Goal: Communication & Community: Answer question/provide support

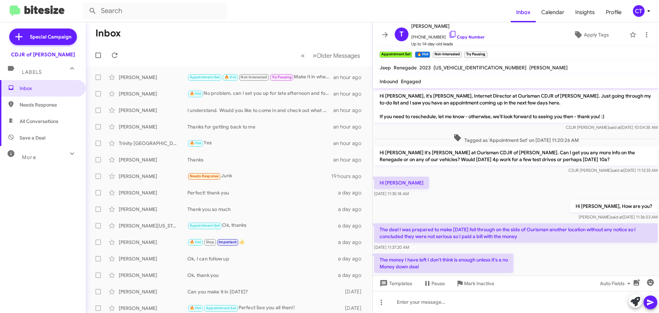
scroll to position [291, 0]
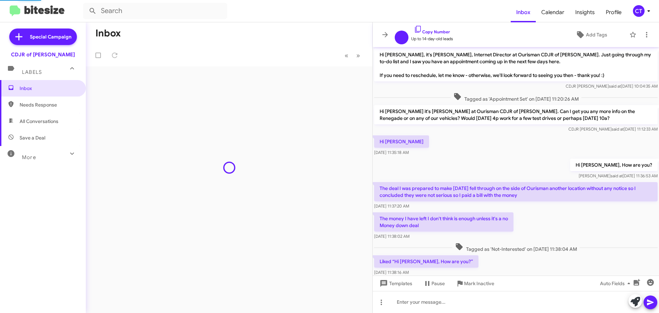
scroll to position [249, 0]
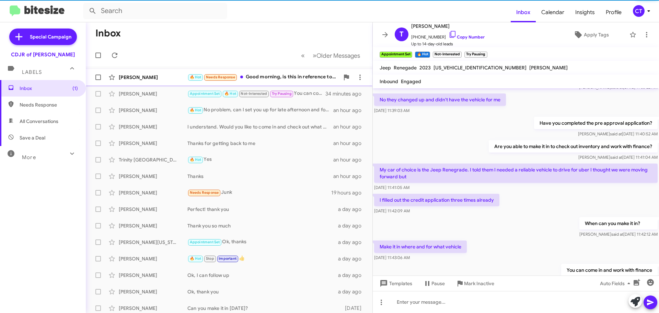
click at [271, 74] on div "🔥 Hot Needs Response Good morning, is this in reference to my application for t…" at bounding box center [263, 77] width 152 height 8
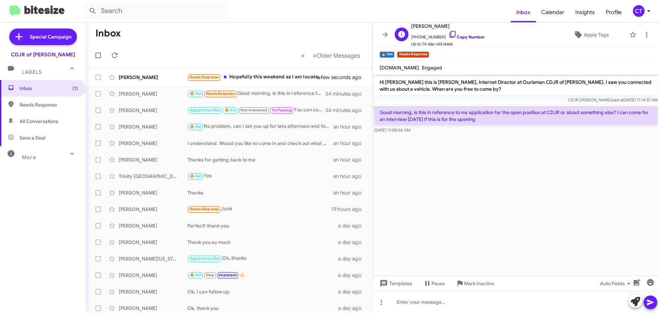
click at [448, 32] on icon at bounding box center [452, 34] width 8 height 8
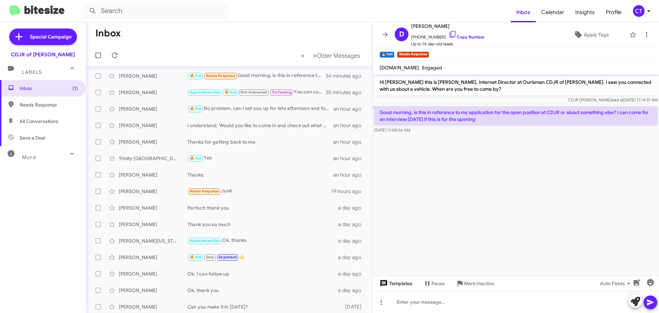
scroll to position [86, 0]
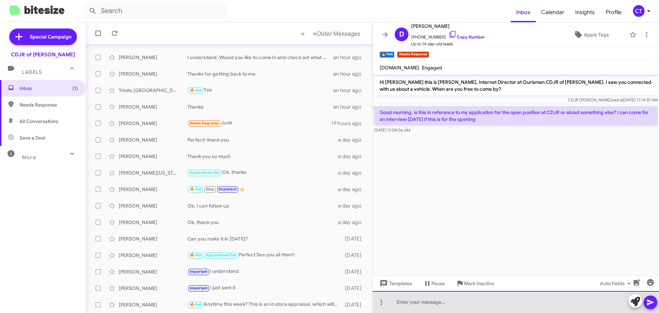
click at [404, 298] on div at bounding box center [516, 302] width 286 height 22
click at [458, 301] on div "Are you interested ina sale sposition,or only service?" at bounding box center [516, 302] width 286 height 22
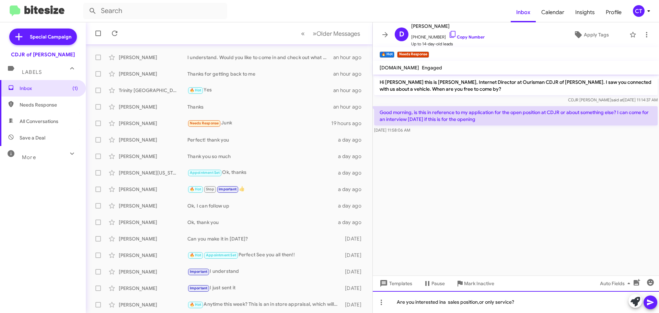
click at [443, 302] on div "Are you interested ina sales position,or only service?" at bounding box center [516, 302] width 286 height 22
click at [480, 302] on div "Are you interested in a sales position,or only service?" at bounding box center [516, 302] width 286 height 22
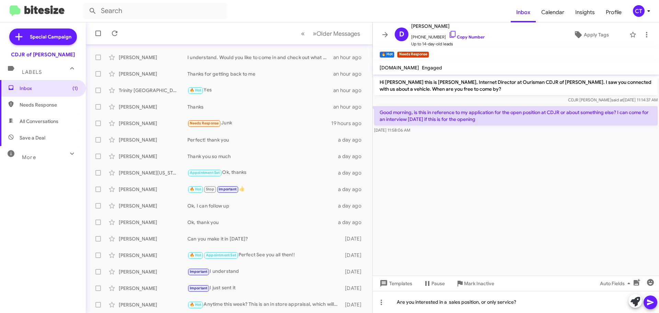
click at [648, 302] on icon at bounding box center [650, 302] width 8 height 8
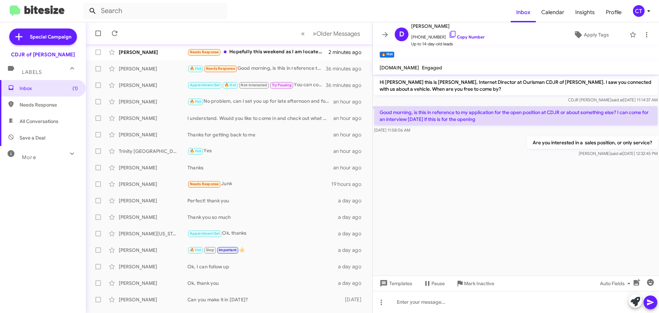
scroll to position [0, 0]
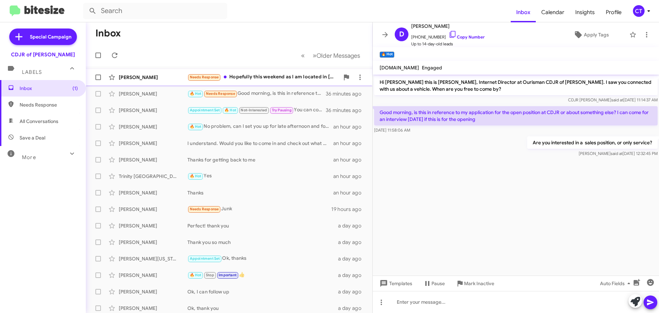
click at [286, 79] on div "Needs Response Hopefully this weekend as I am located in Richmond. Would you be…" at bounding box center [263, 77] width 152 height 8
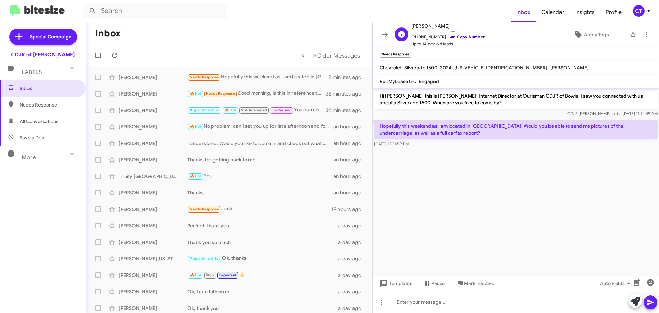
click at [448, 33] on icon at bounding box center [452, 34] width 8 height 8
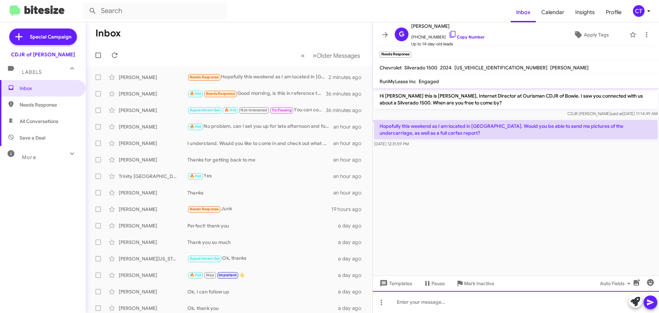
click at [413, 306] on div at bounding box center [516, 302] width 286 height 22
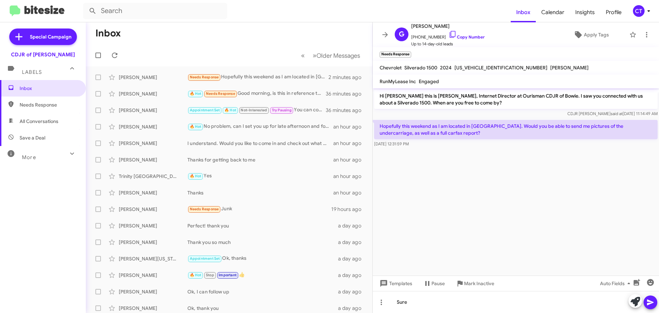
drag, startPoint x: 651, startPoint y: 300, endPoint x: 368, endPoint y: 291, distance: 283.5
click at [650, 299] on icon at bounding box center [650, 302] width 8 height 8
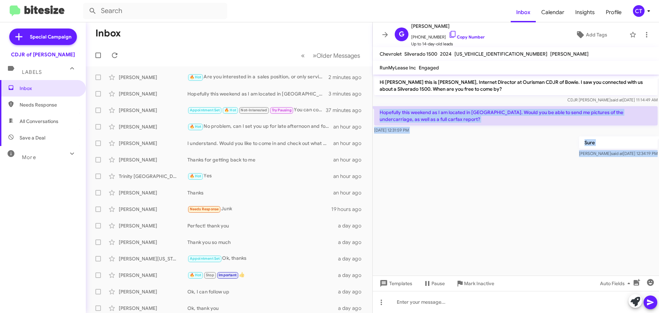
drag, startPoint x: 376, startPoint y: 110, endPoint x: 514, endPoint y: 175, distance: 152.4
click at [514, 175] on cdk-virtual-scroll-viewport "Hi Griffin this is Ciara Taylor, Internet Director at Ourisman CDJR of Bowie. I…" at bounding box center [516, 174] width 286 height 201
copy div "Hopefully this weekend as I am located in Richmond. Would you be able to send m…"
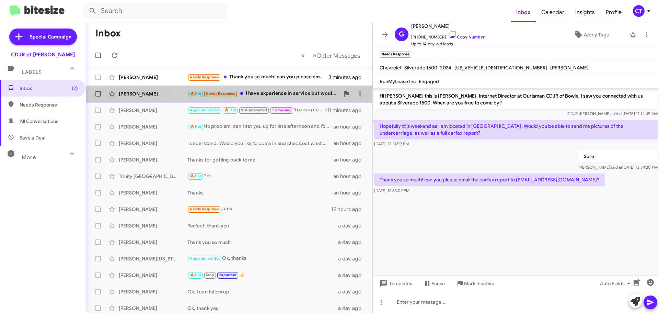
click at [262, 97] on div "🔥 Hot Needs Response I have experience in service but would be interested in ei…" at bounding box center [263, 94] width 152 height 8
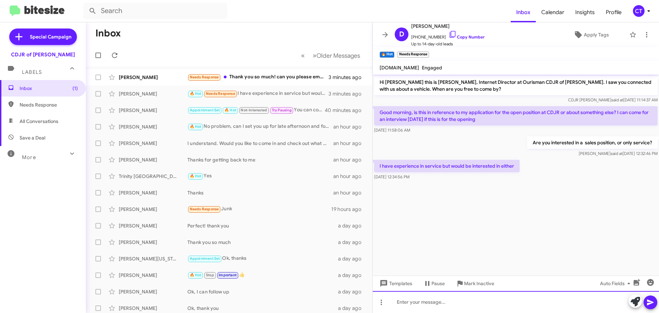
click at [432, 303] on div at bounding box center [516, 302] width 286 height 22
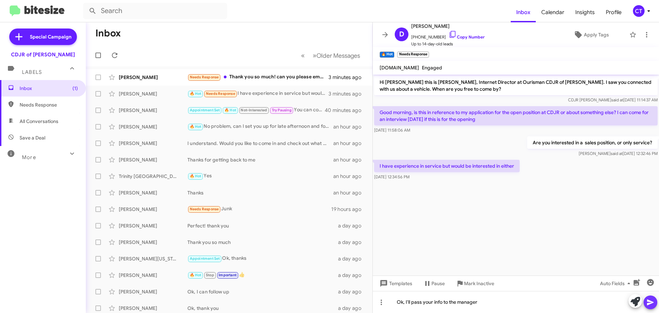
click at [648, 303] on icon at bounding box center [650, 302] width 7 height 6
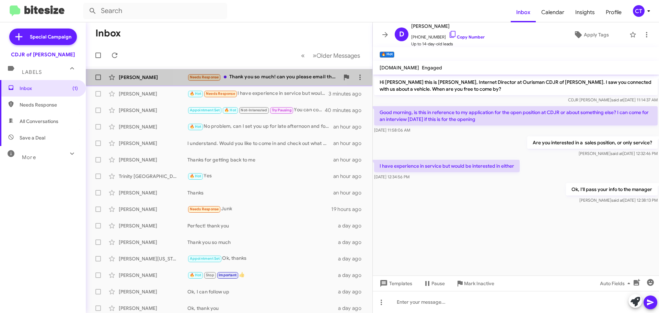
click at [245, 77] on div "Needs Response Thank you so much! can you please email the carfax report to gri…" at bounding box center [263, 77] width 152 height 8
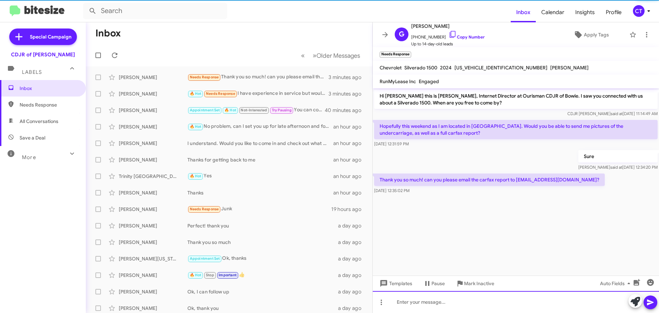
click at [457, 304] on div at bounding box center [516, 302] width 286 height 22
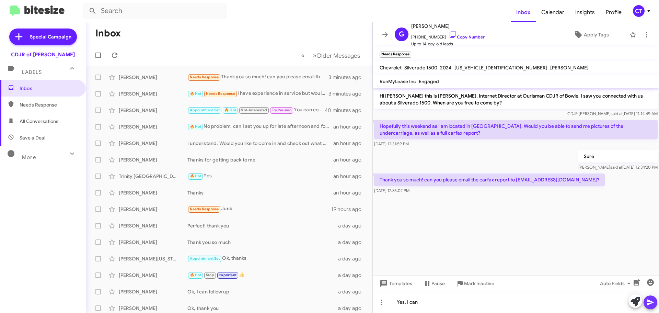
click at [646, 306] on icon at bounding box center [650, 302] width 8 height 8
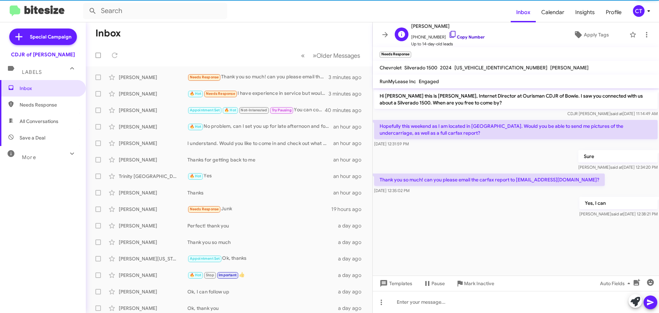
click at [449, 35] on icon at bounding box center [452, 34] width 6 height 7
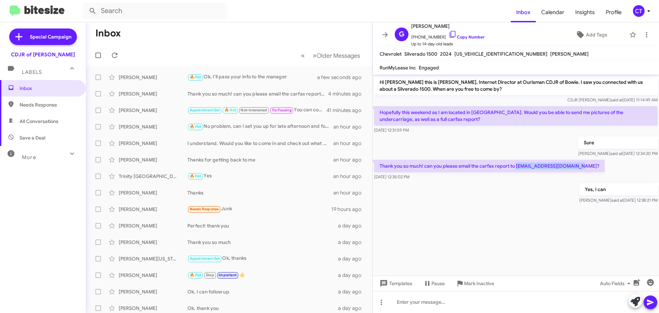
drag, startPoint x: 570, startPoint y: 166, endPoint x: 517, endPoint y: 167, distance: 53.2
click at [517, 167] on p "Thank you so much! can you please email the carfax report to griffin_alvis@iclo…" at bounding box center [489, 166] width 231 height 12
copy p "griffin_alvis@icloud.com"
click at [248, 81] on div "🔥 Hot Thank you" at bounding box center [263, 77] width 152 height 8
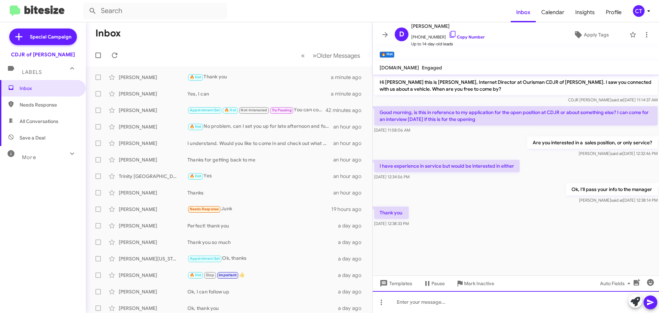
click at [436, 307] on div at bounding box center [516, 302] width 286 height 22
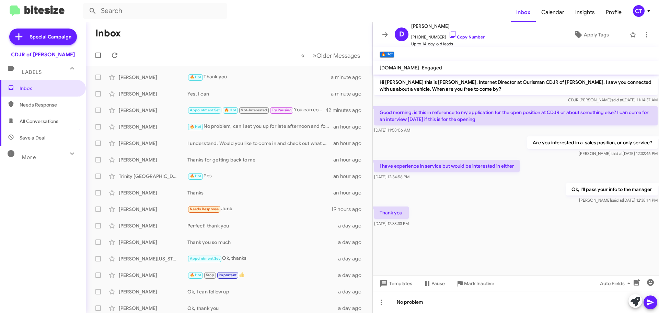
click at [655, 298] on button at bounding box center [650, 302] width 14 height 14
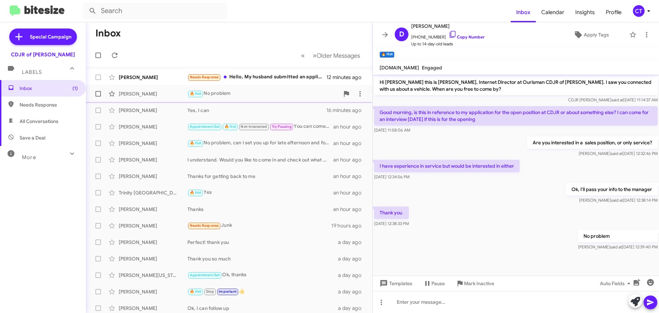
drag, startPoint x: 310, startPoint y: 73, endPoint x: 293, endPoint y: 87, distance: 22.4
click at [310, 73] on div "Needs Response Hello, My husband submitted an application online. We would like…" at bounding box center [256, 77] width 139 height 8
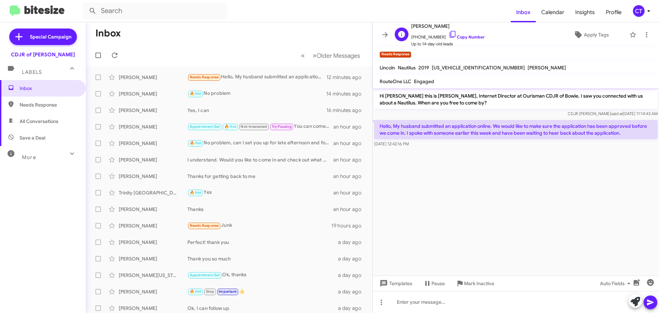
drag, startPoint x: 446, startPoint y: 33, endPoint x: 439, endPoint y: 34, distance: 6.9
click at [448, 33] on icon at bounding box center [452, 34] width 8 height 8
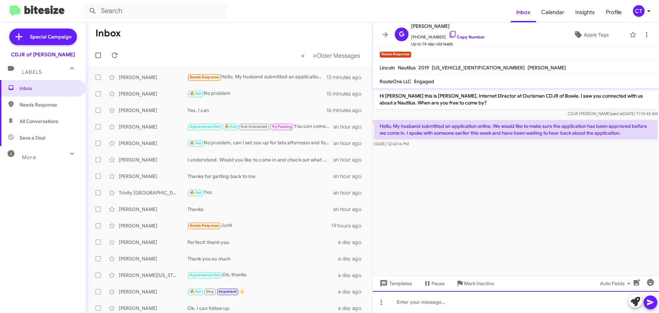
click at [456, 310] on div at bounding box center [516, 302] width 286 height 22
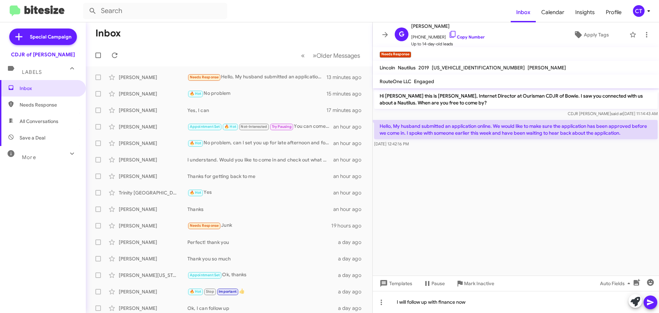
click at [649, 307] on span at bounding box center [650, 302] width 8 height 14
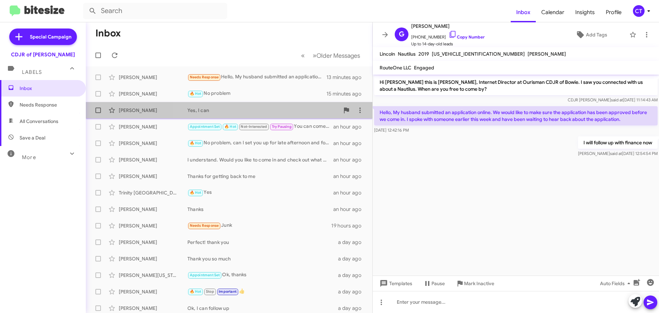
click at [236, 110] on div "Yes, I can" at bounding box center [263, 110] width 152 height 7
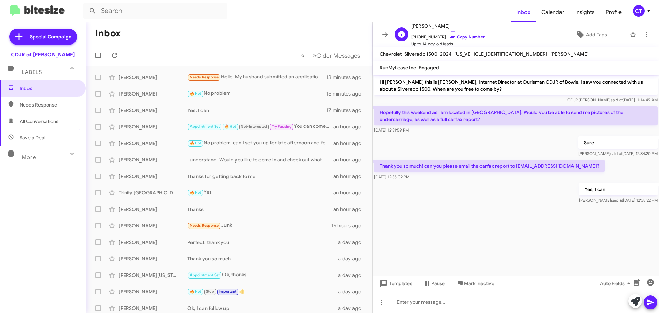
drag, startPoint x: 447, startPoint y: 33, endPoint x: 413, endPoint y: 40, distance: 35.3
click at [448, 33] on icon at bounding box center [452, 34] width 8 height 8
click at [647, 12] on icon at bounding box center [648, 11] width 8 height 8
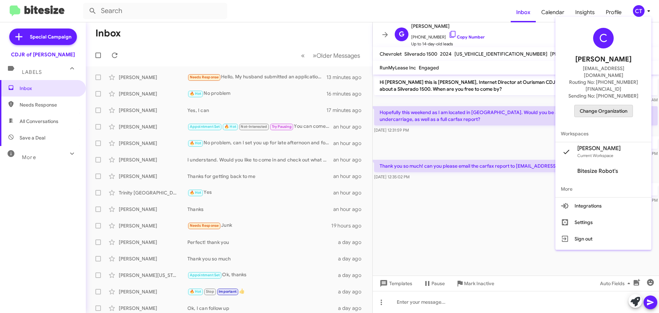
click at [625, 105] on span "Change Organization" at bounding box center [603, 111] width 48 height 12
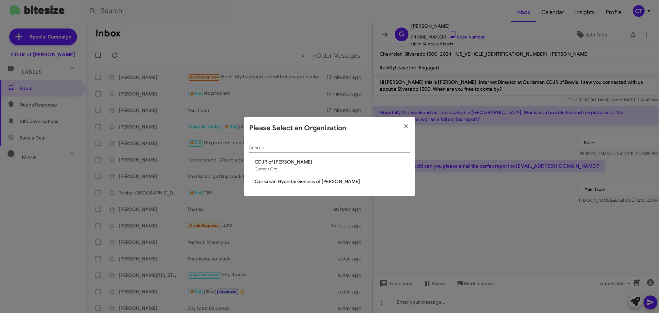
click at [287, 183] on span "Ourisman Hyundai Genesis of [PERSON_NAME]" at bounding box center [332, 181] width 155 height 7
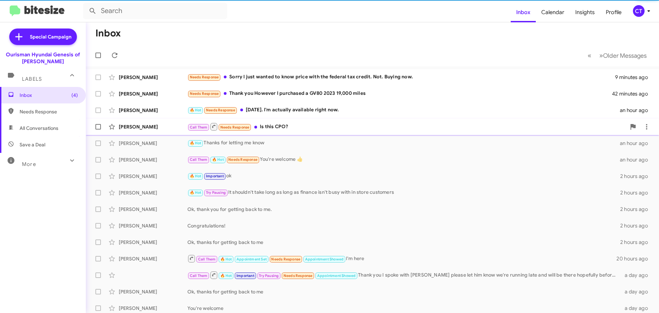
click at [297, 125] on div "Call Them Needs Response Is this CPO?" at bounding box center [406, 126] width 438 height 9
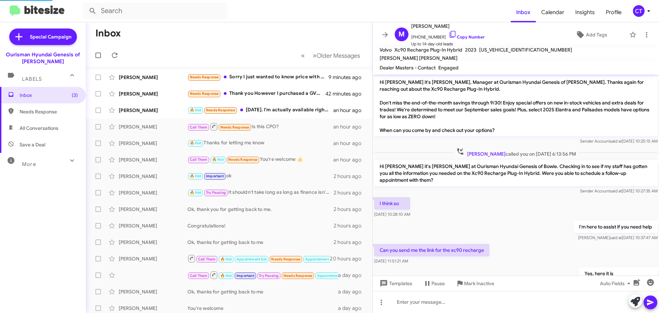
scroll to position [83, 0]
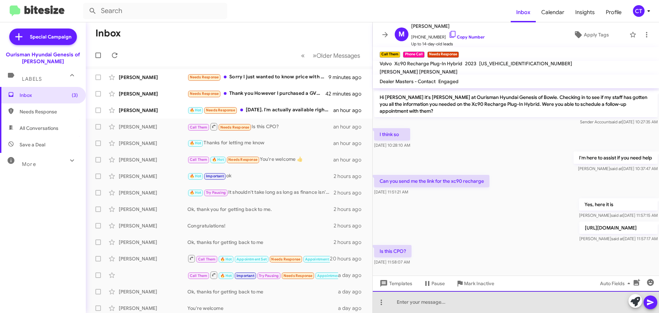
click at [421, 306] on div at bounding box center [516, 302] width 286 height 22
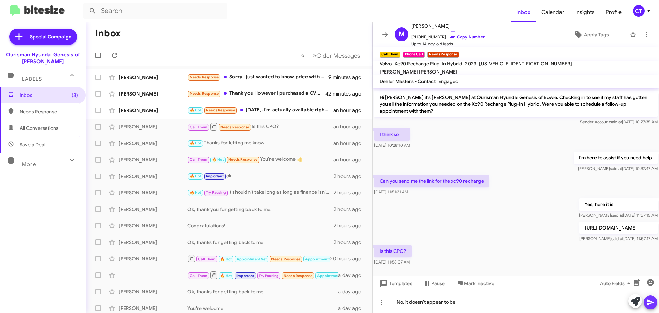
drag, startPoint x: 648, startPoint y: 301, endPoint x: 435, endPoint y: 267, distance: 215.4
click at [647, 301] on icon at bounding box center [650, 302] width 7 height 6
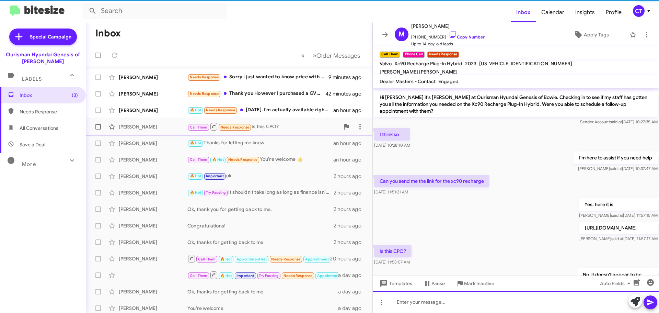
scroll to position [0, 0]
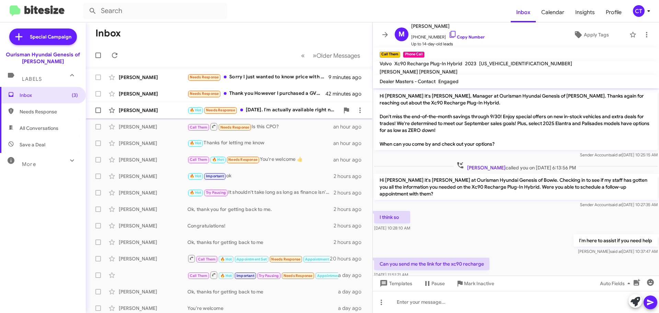
click at [277, 107] on div "🔥 Hot Needs Response Today. I'm actually available right now." at bounding box center [263, 110] width 152 height 8
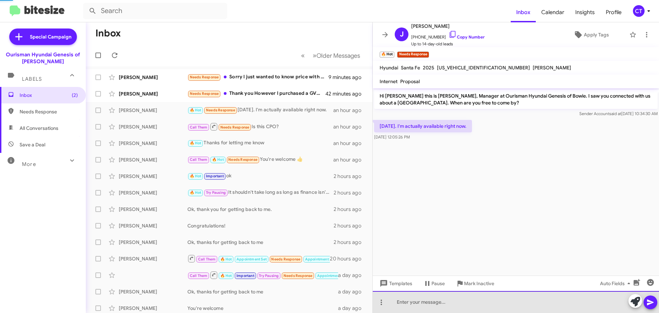
click at [471, 298] on div at bounding box center [516, 302] width 286 height 22
click at [399, 303] on div "perfect! Please come in an d ask for me, Ciara" at bounding box center [516, 302] width 286 height 22
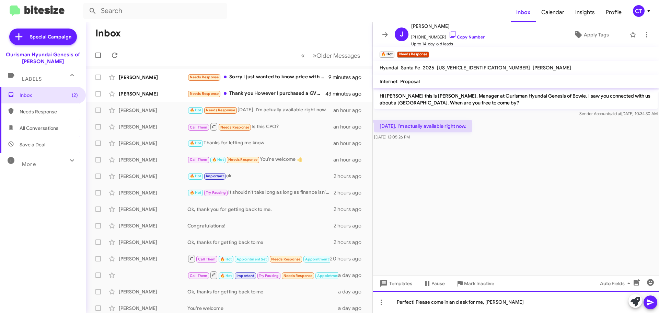
click at [567, 307] on div "Perfect! Please come in an d ask for me, Ciara" at bounding box center [516, 302] width 286 height 22
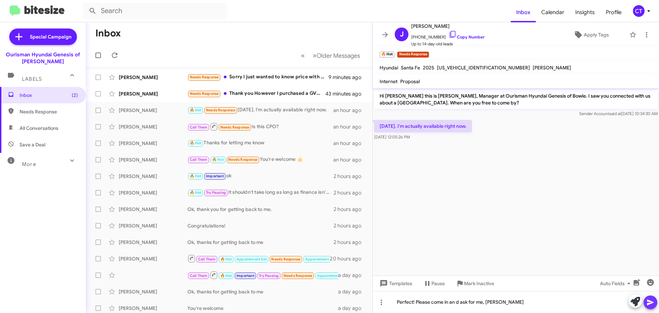
click at [648, 302] on icon at bounding box center [650, 302] width 8 height 8
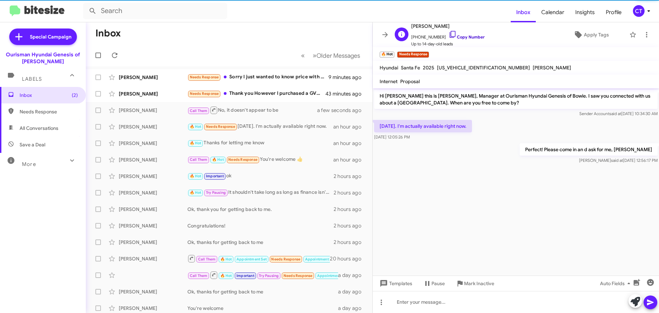
click at [448, 32] on icon at bounding box center [452, 34] width 8 height 8
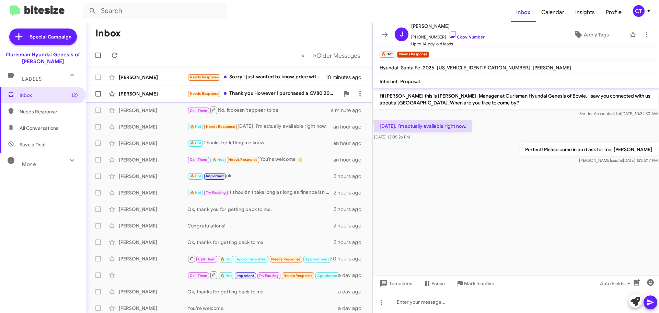
click at [291, 91] on div "Needs Response Thank you However I purchased a GV80 2023 19,000 miles" at bounding box center [263, 94] width 152 height 8
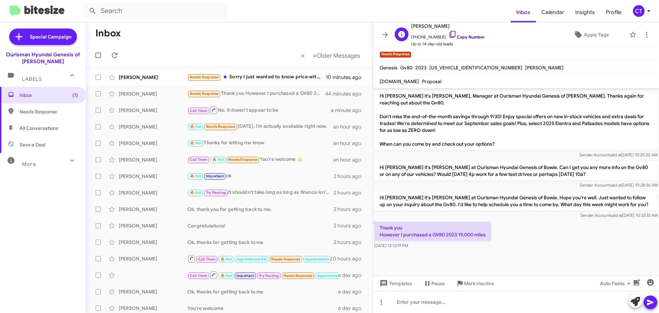
click at [450, 36] on link "Copy Number" at bounding box center [466, 36] width 36 height 5
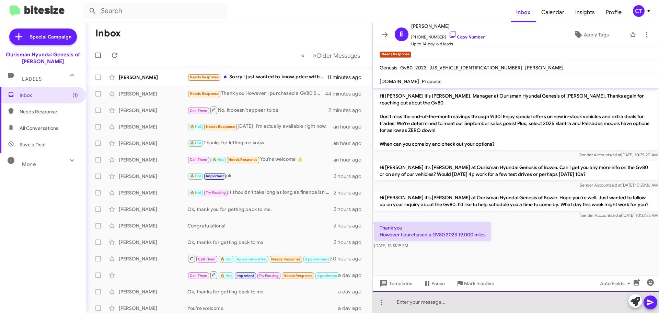
click at [441, 307] on div at bounding box center [516, 302] width 286 height 22
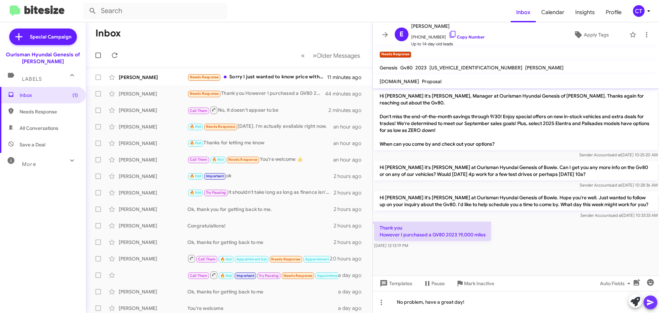
click at [646, 301] on button at bounding box center [650, 302] width 14 height 14
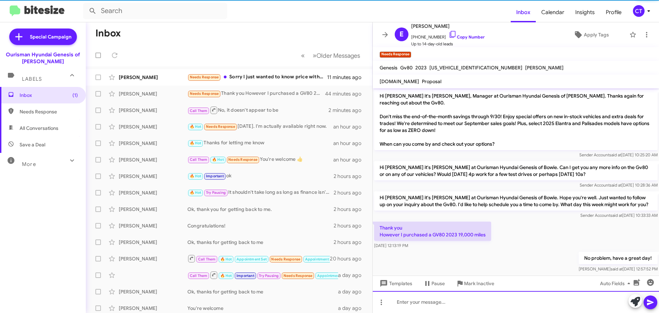
scroll to position [7, 0]
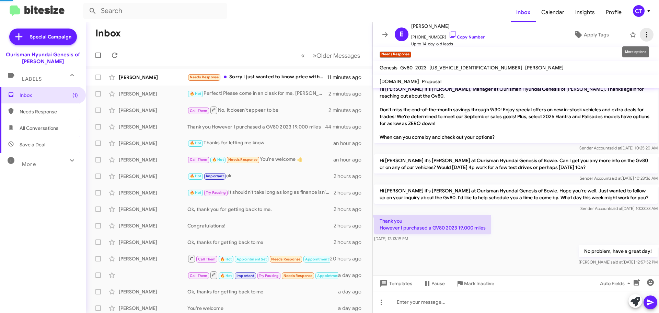
click at [643, 35] on icon at bounding box center [646, 35] width 8 height 8
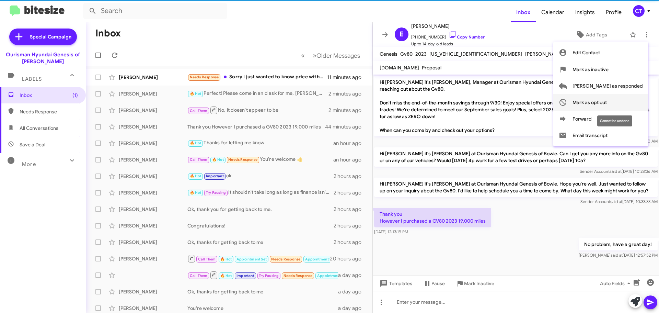
click at [607, 97] on span "Mark as opt out" at bounding box center [589, 102] width 34 height 16
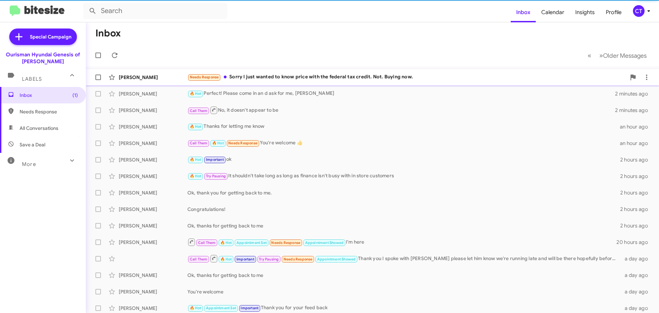
click at [261, 76] on div "Needs Response Sorry I just wanted to know price with the federal tax credit. N…" at bounding box center [406, 77] width 438 height 8
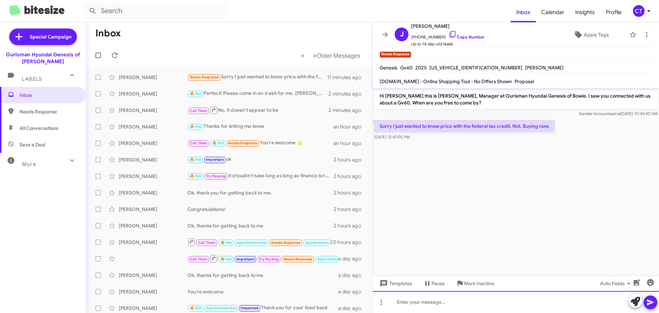
click at [442, 302] on div at bounding box center [516, 302] width 286 height 22
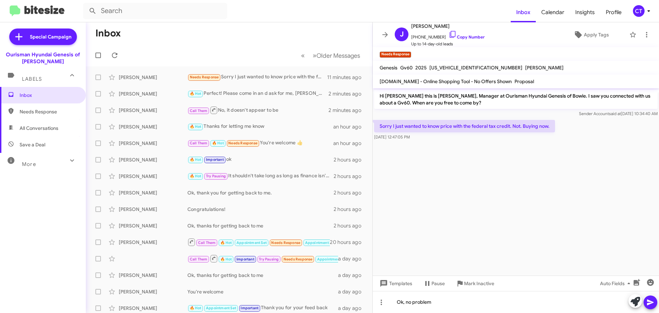
click at [646, 302] on icon at bounding box center [650, 302] width 8 height 8
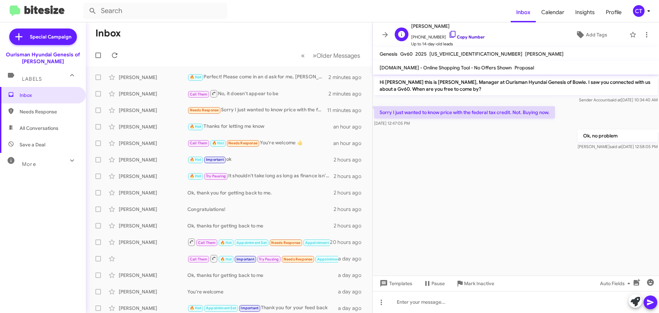
click at [448, 34] on icon at bounding box center [452, 34] width 8 height 8
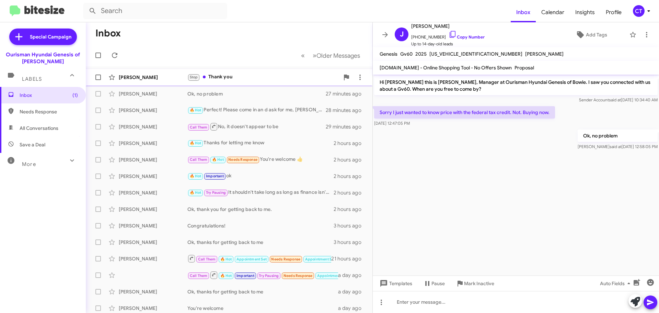
click at [245, 78] on div "Stop Thank you" at bounding box center [263, 77] width 152 height 8
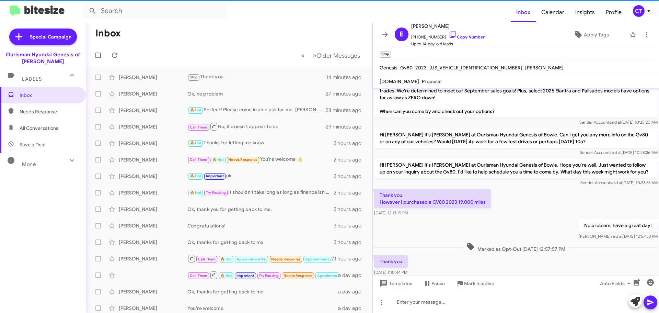
scroll to position [46, 0]
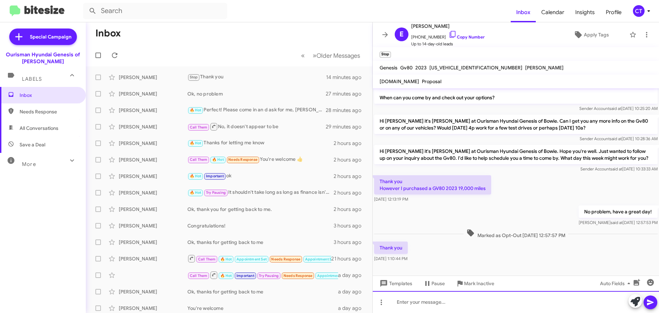
drag, startPoint x: 509, startPoint y: 305, endPoint x: 509, endPoint y: 311, distance: 5.8
click at [509, 305] on div at bounding box center [516, 302] width 286 height 22
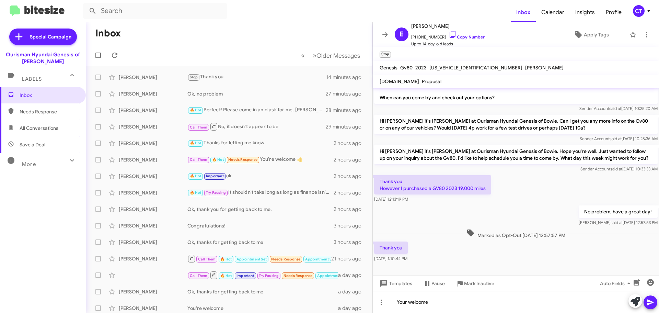
click at [647, 302] on icon at bounding box center [650, 302] width 8 height 8
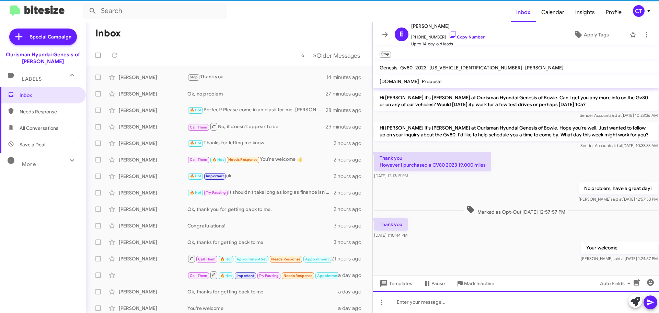
scroll to position [71, 0]
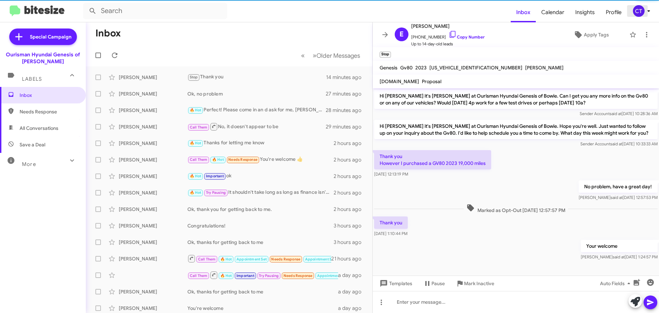
click at [641, 12] on div "CT" at bounding box center [639, 11] width 12 height 12
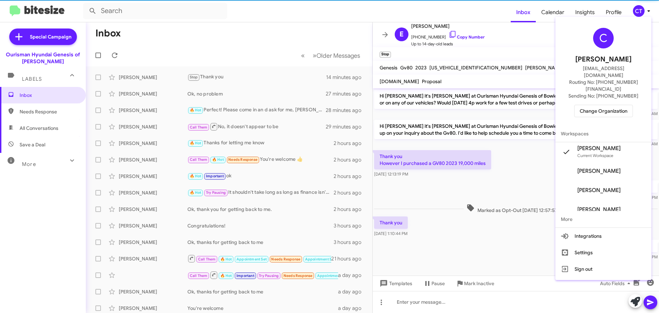
click at [594, 105] on span "Change Organization" at bounding box center [603, 111] width 48 height 12
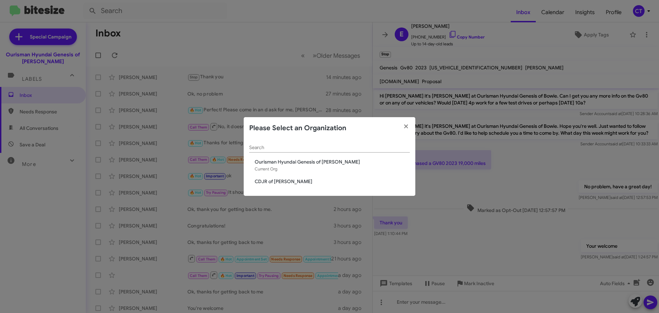
click at [286, 181] on span "CDJR of [PERSON_NAME]" at bounding box center [332, 181] width 155 height 7
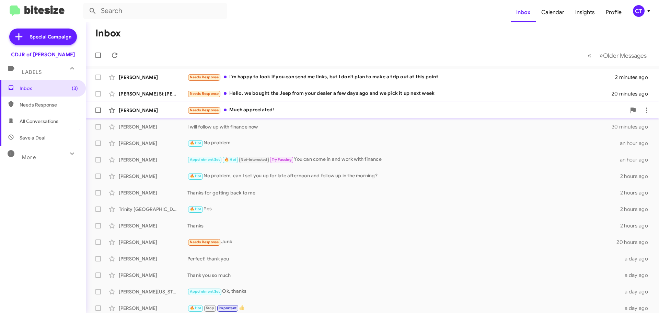
click at [269, 112] on div "Needs Response Much appreciated!" at bounding box center [406, 110] width 438 height 8
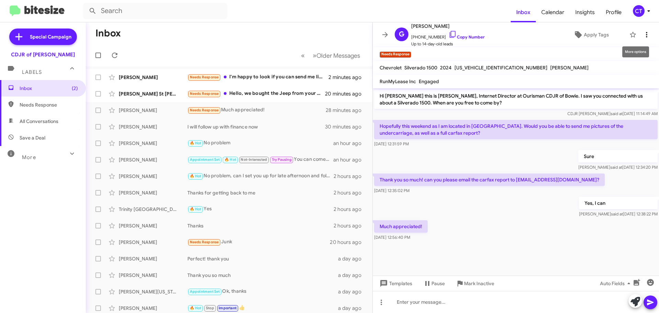
click at [647, 38] on span at bounding box center [646, 35] width 14 height 8
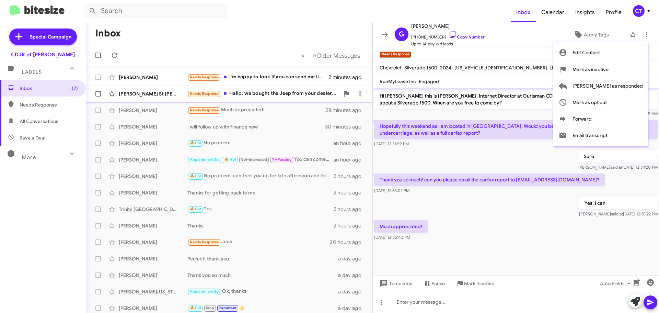
click at [631, 87] on span "[PERSON_NAME] as responded" at bounding box center [607, 86] width 70 height 16
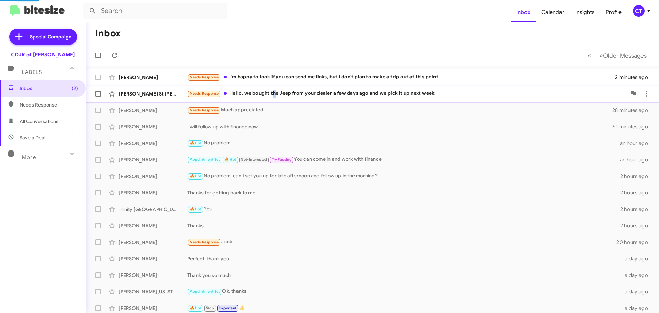
drag, startPoint x: 273, startPoint y: 90, endPoint x: 272, endPoint y: 95, distance: 5.2
click at [273, 89] on div "[PERSON_NAME] St [PERSON_NAME] Needs Response Hello, we bought the Jeep from yo…" at bounding box center [372, 94] width 562 height 14
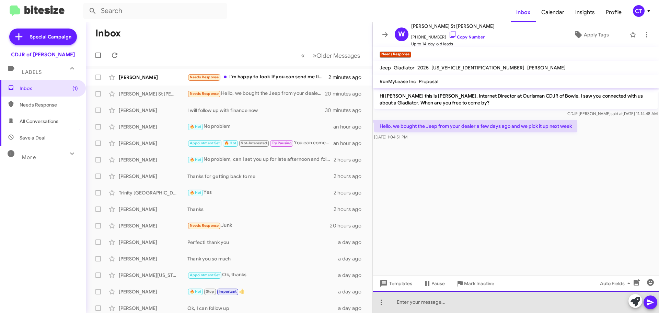
click at [421, 306] on div at bounding box center [516, 302] width 286 height 22
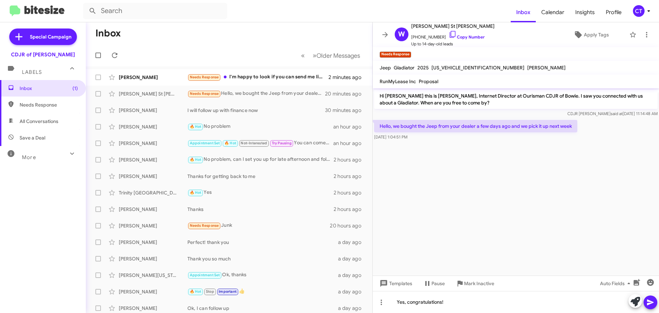
click at [654, 304] on icon at bounding box center [650, 302] width 8 height 8
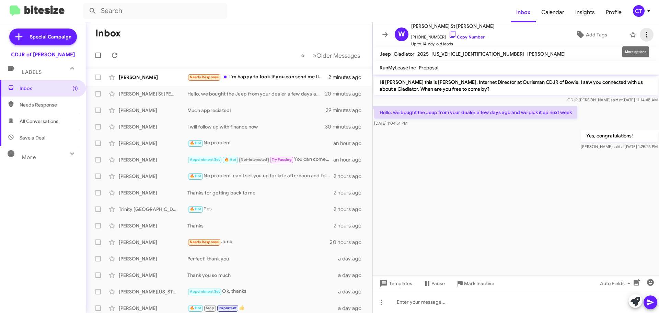
click at [645, 32] on icon at bounding box center [646, 35] width 8 height 8
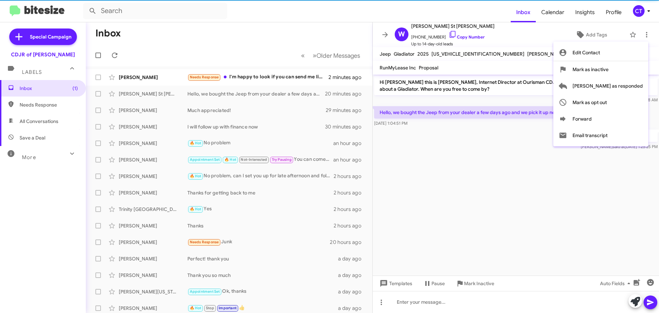
click at [512, 39] on div at bounding box center [329, 156] width 659 height 313
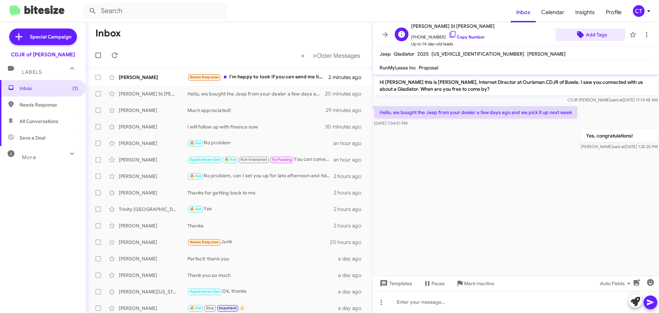
click at [581, 32] on span "Add Tags" at bounding box center [590, 34] width 59 height 12
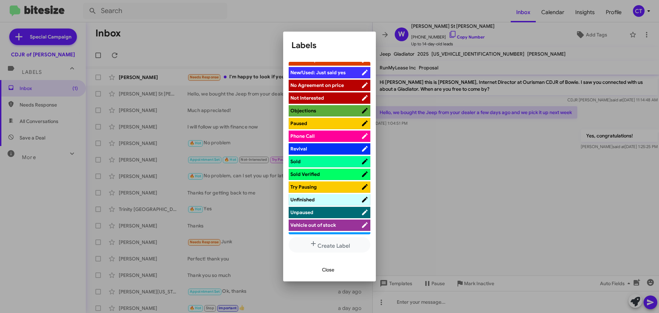
scroll to position [240, 0]
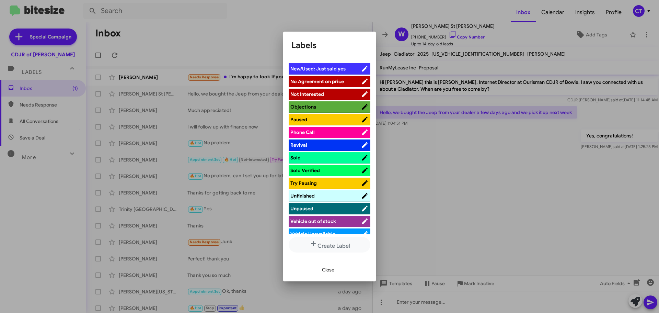
click at [327, 157] on span "Sold" at bounding box center [325, 157] width 71 height 7
click at [235, 39] on div at bounding box center [329, 156] width 659 height 313
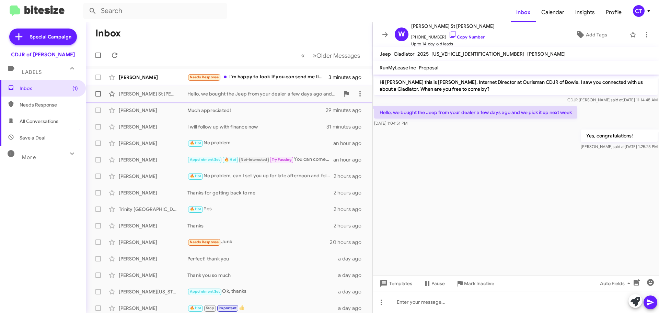
click at [243, 87] on div "William St Cyr Hello, we bought the Jeep from your dealer a few days ago and we…" at bounding box center [228, 94] width 275 height 14
click at [246, 81] on div "Needs Response I'm happy to look if you can send me links, but I don't plan to …" at bounding box center [263, 77] width 152 height 8
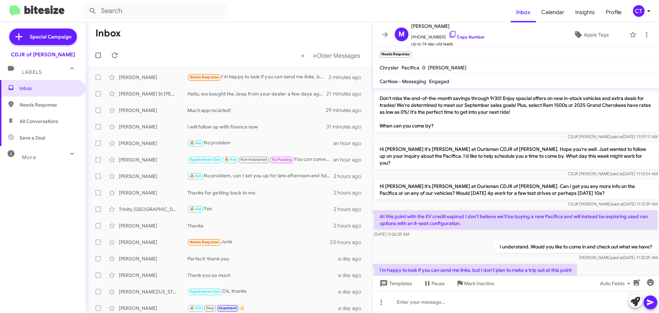
scroll to position [32, 0]
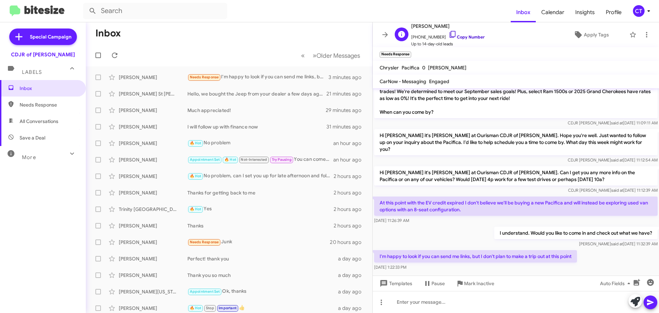
click at [448, 35] on icon at bounding box center [452, 34] width 8 height 8
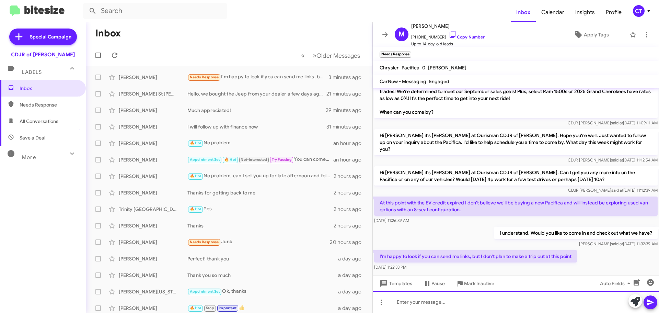
click at [515, 302] on div at bounding box center [516, 302] width 286 height 22
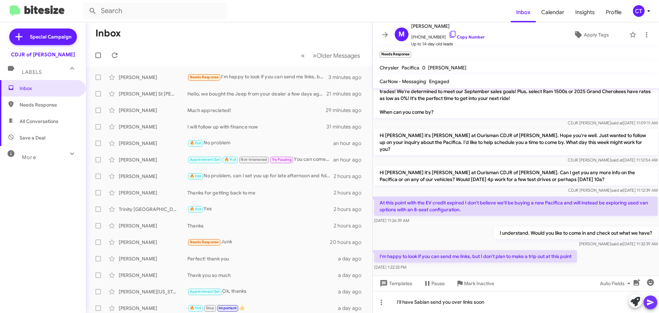
click at [652, 306] on icon at bounding box center [650, 302] width 8 height 8
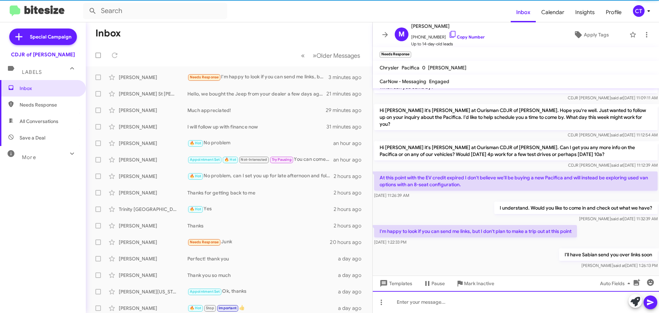
scroll to position [43, 0]
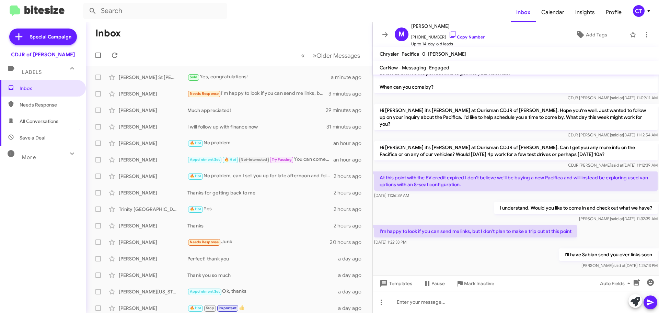
copy body "At this point with the EV credit expired I don't believe we'll be buying a new …"
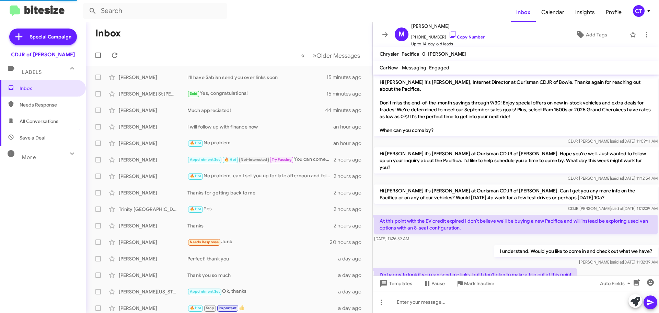
scroll to position [43, 0]
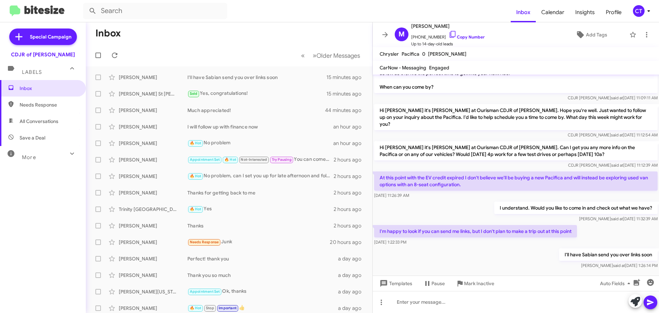
click at [643, 11] on div "CT" at bounding box center [639, 11] width 12 height 12
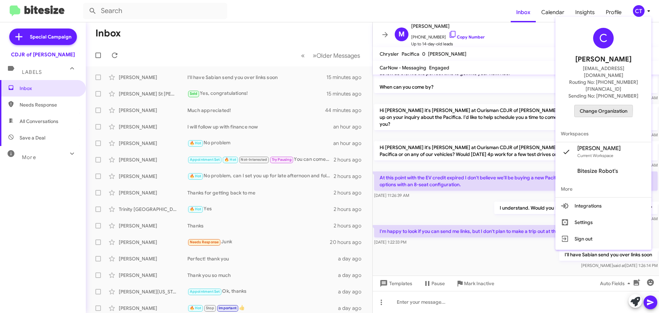
click at [590, 105] on span "Change Organization" at bounding box center [603, 111] width 48 height 12
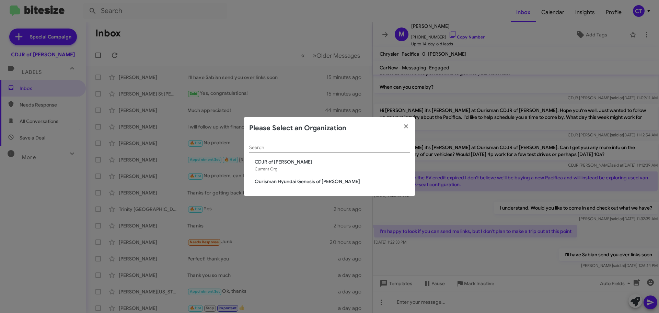
click at [310, 179] on span "Ourisman Hyundai Genesis of [PERSON_NAME]" at bounding box center [332, 181] width 155 height 7
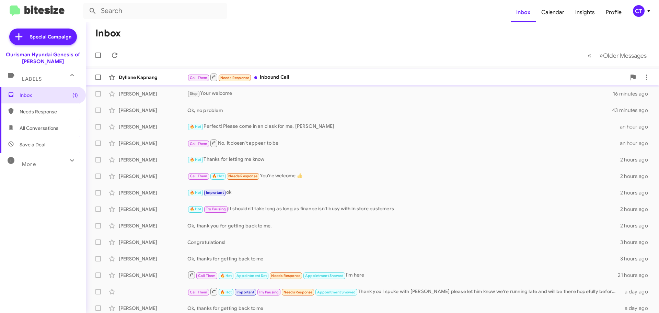
click at [278, 73] on div "Call Them Needs Response Inbound Call" at bounding box center [406, 77] width 438 height 9
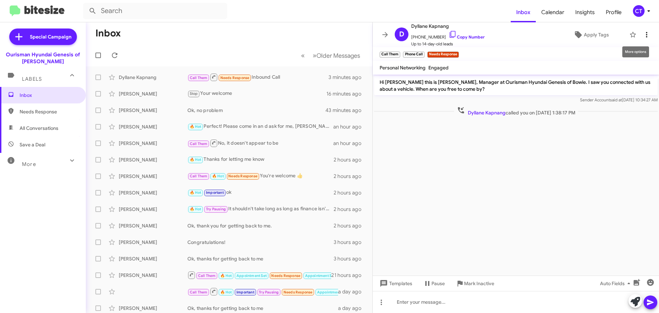
click at [646, 37] on icon at bounding box center [646, 34] width 1 height 5
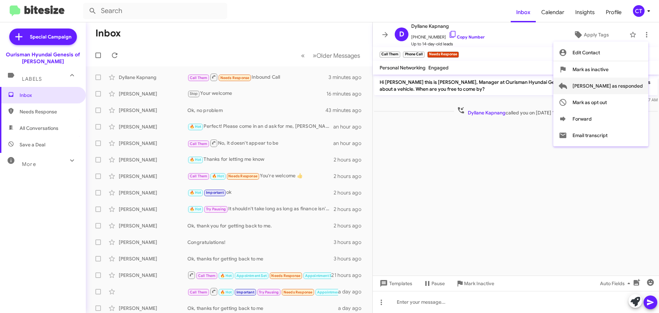
click at [632, 88] on span "Mark as responded" at bounding box center [607, 86] width 70 height 16
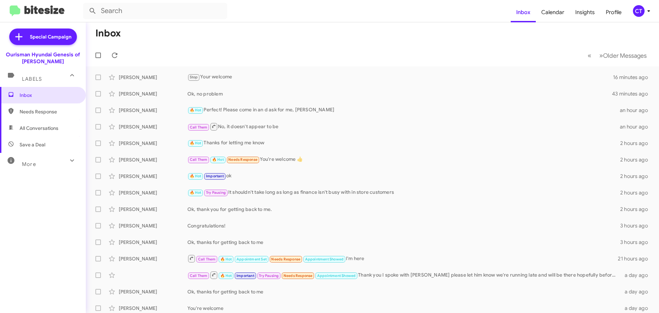
click at [43, 114] on span "Needs Response" at bounding box center [49, 111] width 58 height 7
type input "in:needs-response"
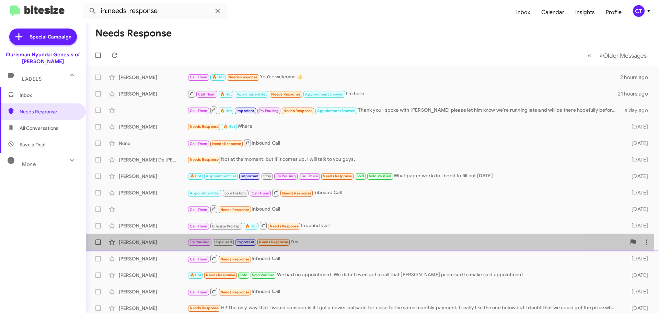
click at [356, 240] on div "Try Pausing Unpaused Important Needs Response Yes" at bounding box center [406, 242] width 438 height 8
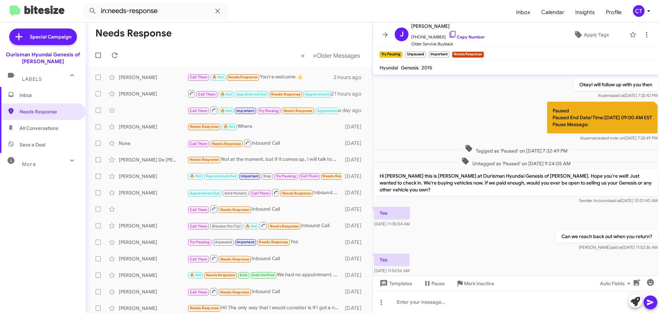
scroll to position [132, 0]
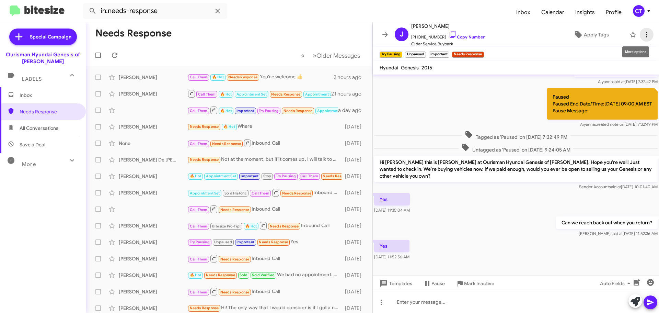
click at [642, 33] on icon at bounding box center [646, 35] width 8 height 8
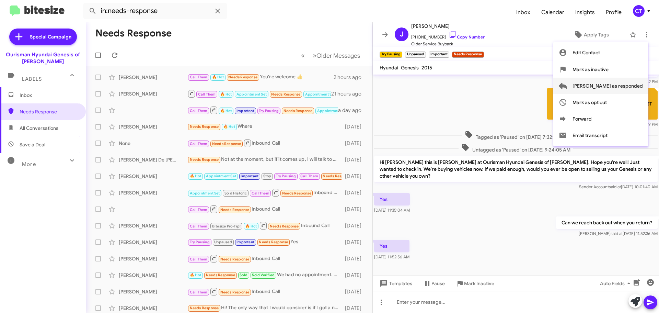
click at [615, 84] on span "Mark as responded" at bounding box center [607, 86] width 70 height 16
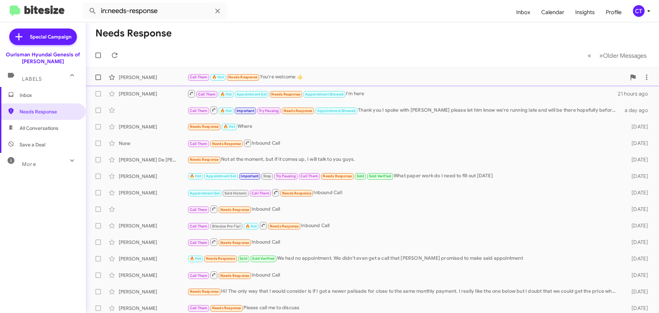
click at [405, 77] on div "Call Them 🔥 Hot Needs Response You're welcome 👍" at bounding box center [406, 77] width 438 height 8
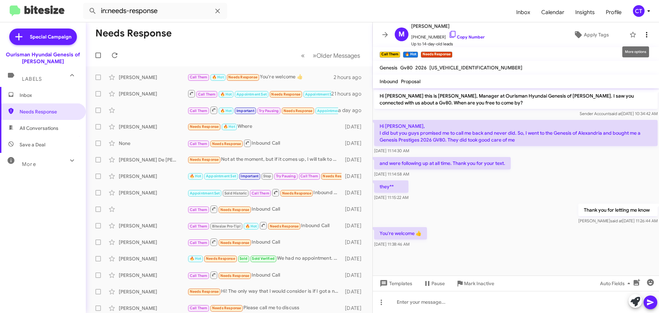
click at [642, 36] on icon at bounding box center [646, 35] width 8 height 8
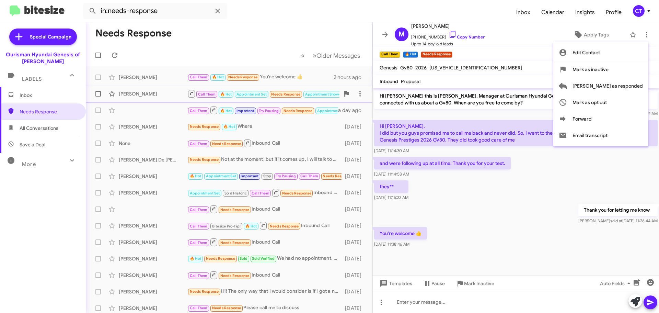
click at [607, 86] on span "Mark as responded" at bounding box center [607, 86] width 70 height 16
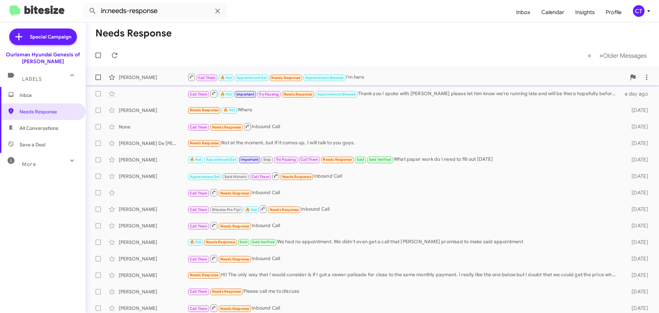
click at [390, 76] on div "Call Them 🔥 Hot Appointment Set Needs Response Appointment Showed I'm here" at bounding box center [406, 77] width 438 height 9
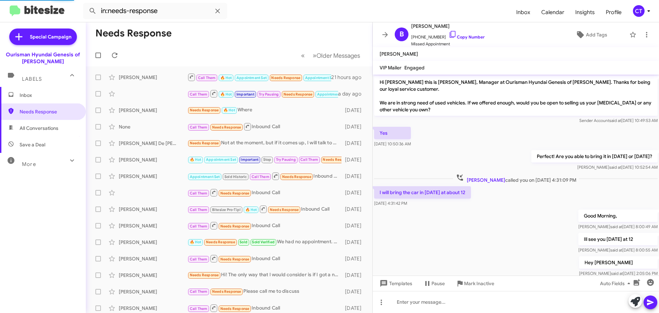
scroll to position [166, 0]
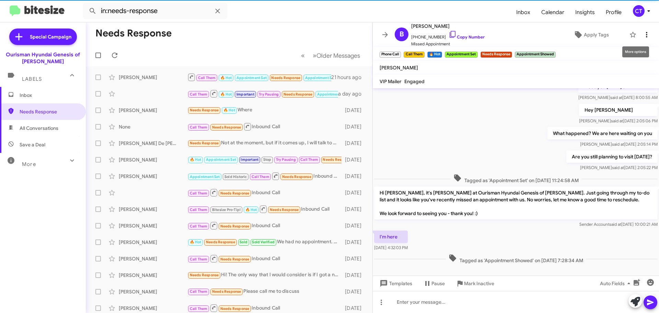
click at [642, 36] on icon at bounding box center [646, 35] width 8 height 8
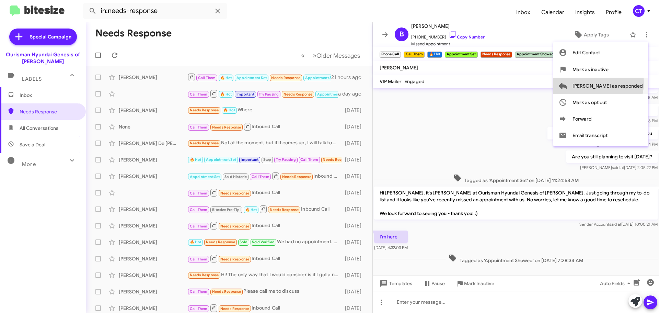
click at [625, 83] on span "Mark as responded" at bounding box center [607, 86] width 70 height 16
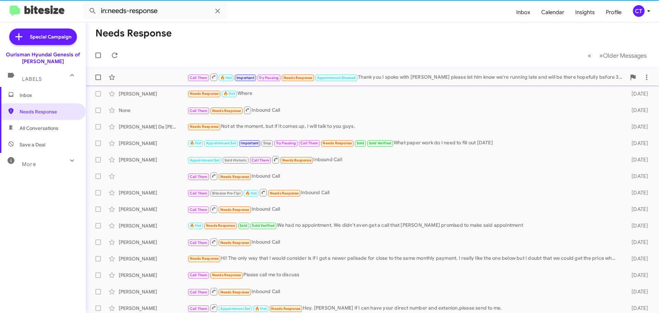
click at [388, 83] on div "Call Them 🔥 Hot Important Try Pausing Needs Response Appointment Showed Thank y…" at bounding box center [372, 77] width 562 height 14
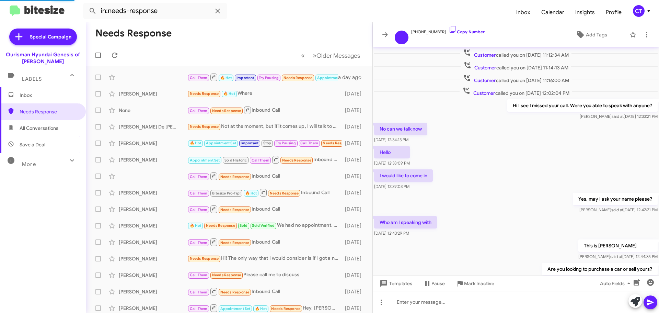
scroll to position [195, 0]
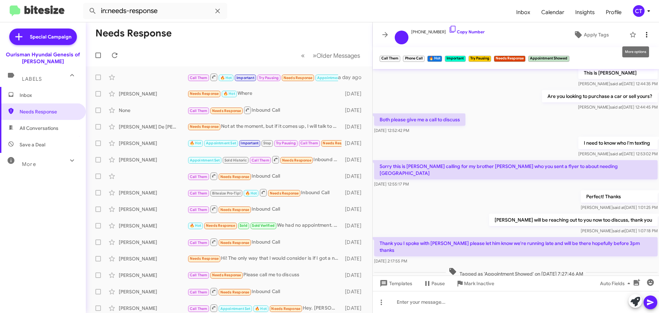
click at [646, 34] on icon at bounding box center [646, 35] width 8 height 8
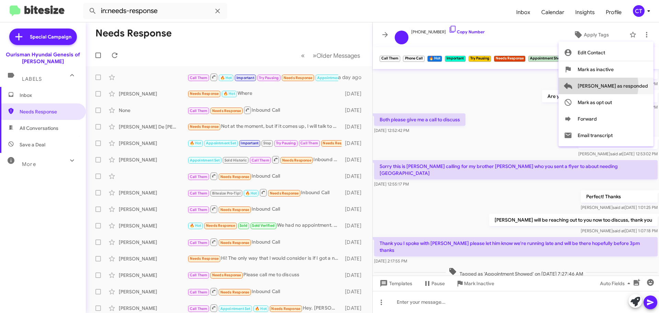
click at [625, 85] on span "Mark as responded" at bounding box center [612, 86] width 70 height 16
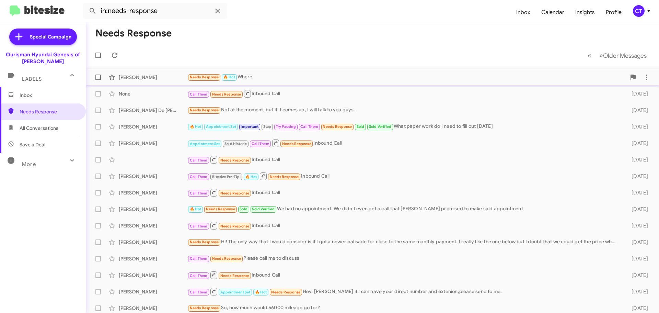
click at [319, 79] on div "Needs Response 🔥 Hot Where" at bounding box center [406, 77] width 438 height 8
